Goal: Navigation & Orientation: Find specific page/section

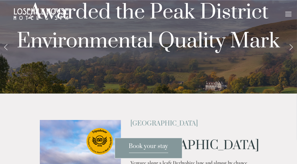
click at [292, 55] on link "Next Slide" at bounding box center [291, 46] width 12 height 16
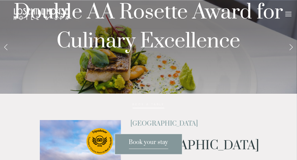
click at [292, 88] on div at bounding box center [148, 80] width 297 height 160
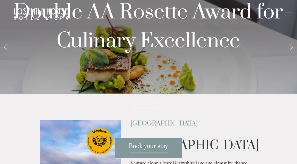
click at [292, 55] on link "Next Slide" at bounding box center [291, 46] width 12 height 16
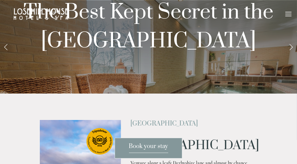
click at [292, 55] on link "Next Slide" at bounding box center [291, 46] width 12 height 16
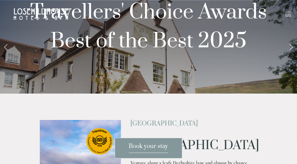
click at [292, 55] on link "Next Slide" at bounding box center [291, 46] width 12 height 16
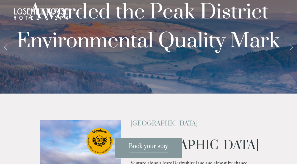
click at [292, 55] on link "Next Slide" at bounding box center [291, 46] width 12 height 16
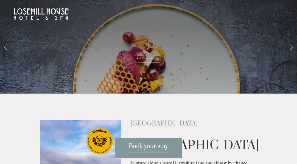
click at [292, 55] on link "Next Slide" at bounding box center [291, 46] width 12 height 16
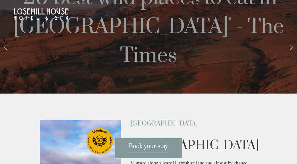
click at [289, 12] on div at bounding box center [289, 12] width 6 height 1
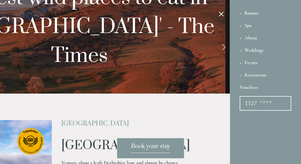
click at [251, 12] on div "Rooms" at bounding box center [266, 13] width 52 height 12
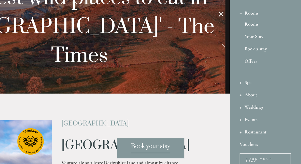
click at [251, 23] on link "Rooms" at bounding box center [266, 24] width 42 height 7
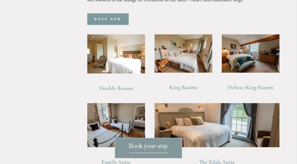
scroll to position [407, 0]
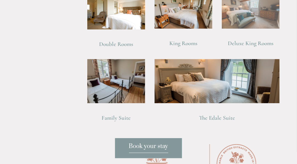
click at [243, 9] on img at bounding box center [251, 9] width 58 height 39
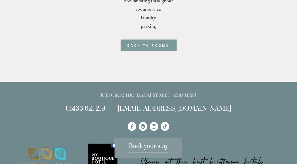
scroll to position [322, 0]
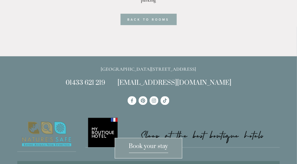
click at [160, 22] on link "Back to rooms" at bounding box center [149, 20] width 56 height 12
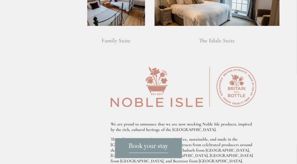
scroll to position [8, 0]
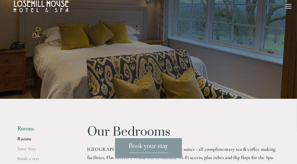
click at [289, 5] on div at bounding box center [289, 7] width 6 height 6
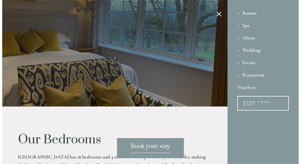
scroll to position [0, 0]
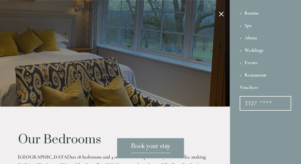
click at [259, 76] on div "Restaurant" at bounding box center [266, 74] width 52 height 12
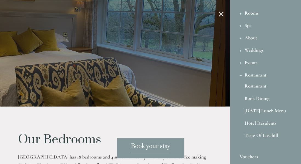
click at [262, 109] on link "[DATE] Lunch Menu" at bounding box center [266, 111] width 42 height 7
click at [253, 74] on div "Restaurant" at bounding box center [266, 74] width 52 height 12
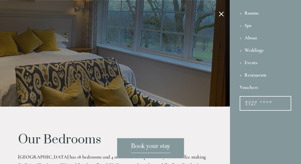
click at [253, 74] on div "Restaurant" at bounding box center [266, 74] width 52 height 12
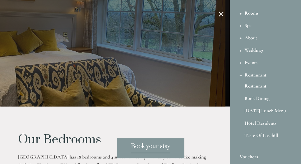
click at [253, 85] on link "Restaurant" at bounding box center [266, 86] width 42 height 7
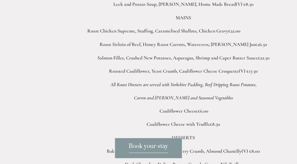
scroll to position [308, 0]
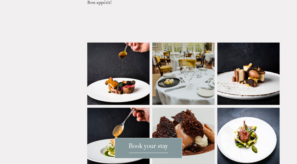
scroll to position [385, 0]
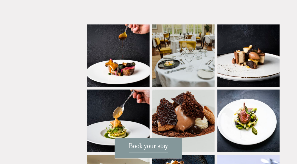
click at [116, 55] on img at bounding box center [123, 55] width 95 height 62
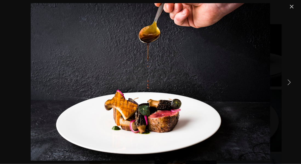
click at [287, 83] on link "Next Item" at bounding box center [289, 82] width 12 height 12
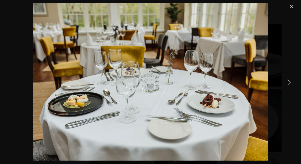
click at [287, 83] on link "Next Item" at bounding box center [289, 82] width 12 height 12
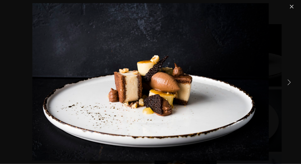
click at [287, 83] on link "Next Item" at bounding box center [289, 82] width 12 height 12
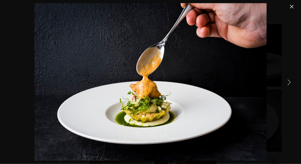
click at [287, 83] on link "Next Item" at bounding box center [289, 82] width 12 height 12
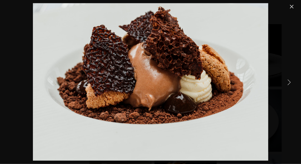
click at [287, 83] on link "Next Item" at bounding box center [289, 82] width 12 height 12
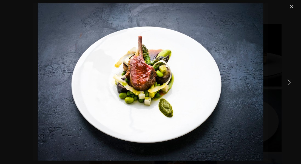
click at [287, 83] on link "Next Item" at bounding box center [289, 82] width 12 height 12
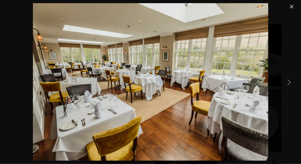
click at [287, 83] on link "Next Item" at bounding box center [289, 82] width 12 height 12
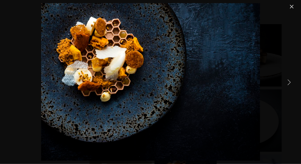
click at [292, 6] on link "Close" at bounding box center [292, 6] width 7 height 7
